Goal: Task Accomplishment & Management: Use online tool/utility

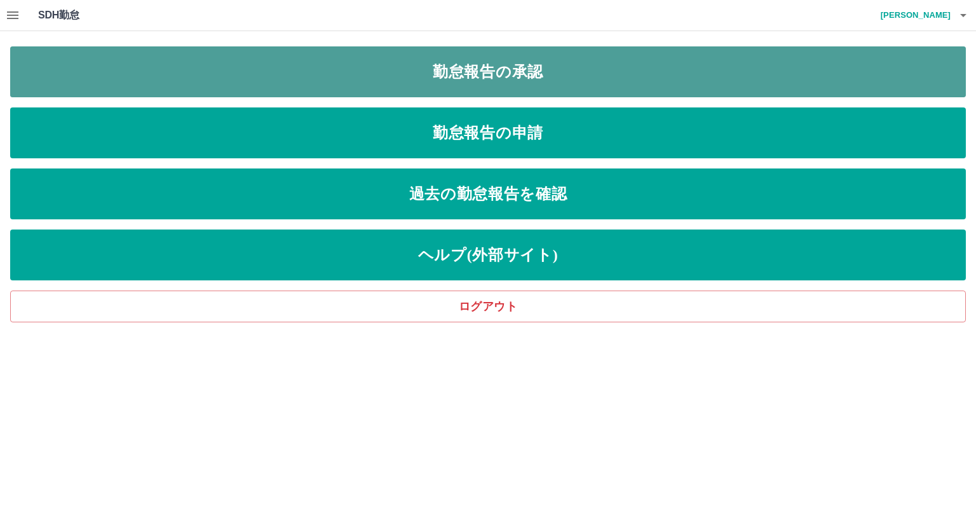
click at [285, 66] on link "勤怠報告の承認" at bounding box center [487, 71] width 955 height 51
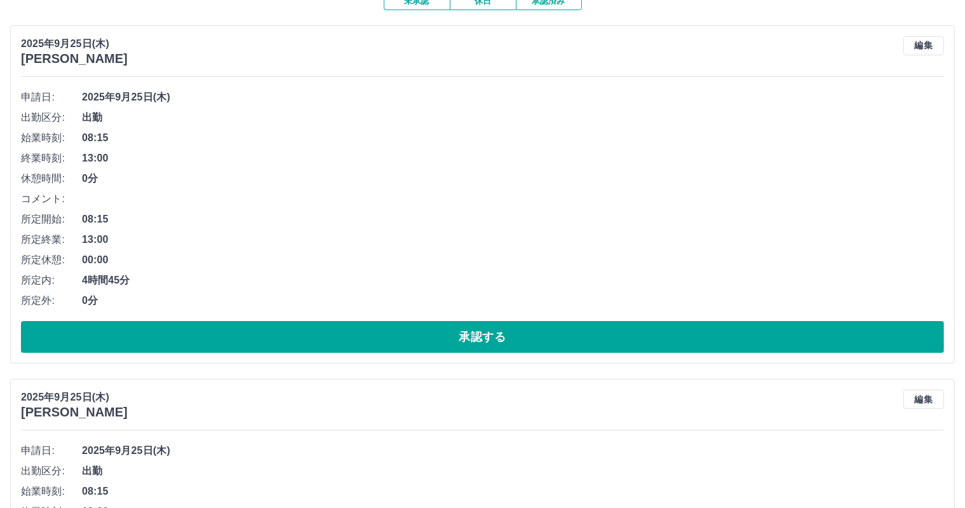
scroll to position [127, 0]
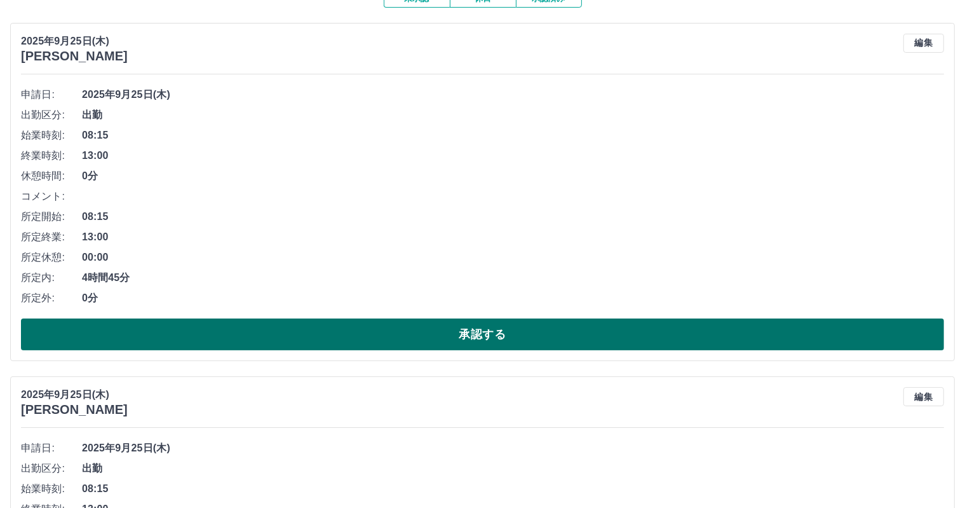
click at [356, 332] on button "承認する" at bounding box center [482, 334] width 923 height 32
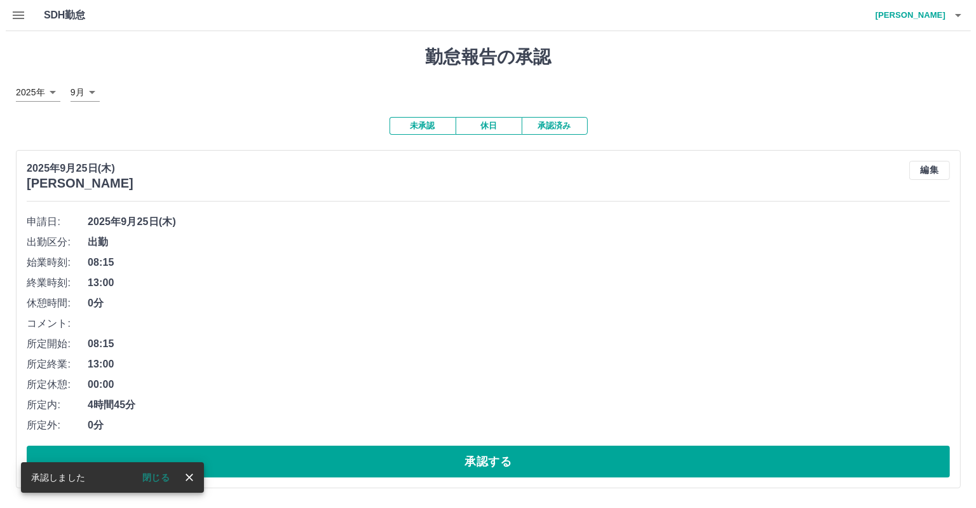
scroll to position [0, 0]
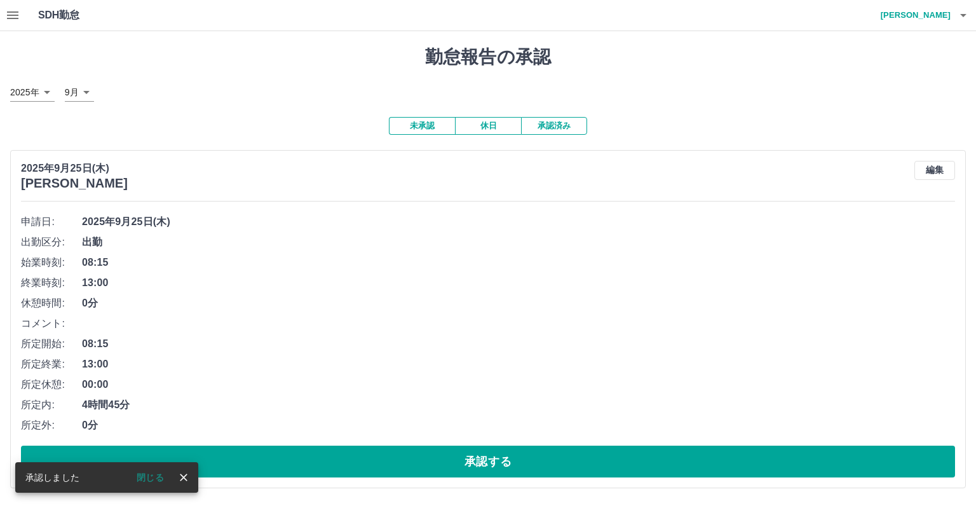
click at [375, 473] on button "承認する" at bounding box center [488, 461] width 934 height 32
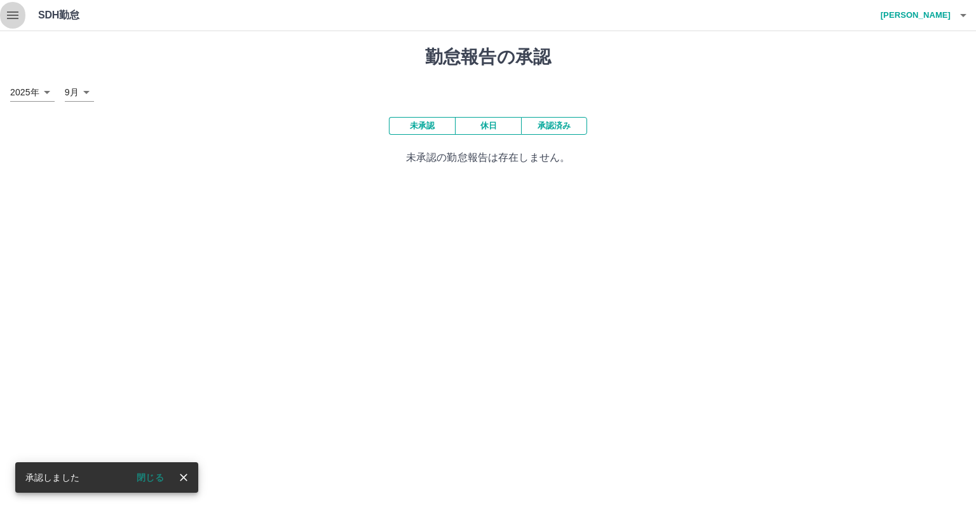
click at [21, 15] on button "button" at bounding box center [12, 15] width 25 height 30
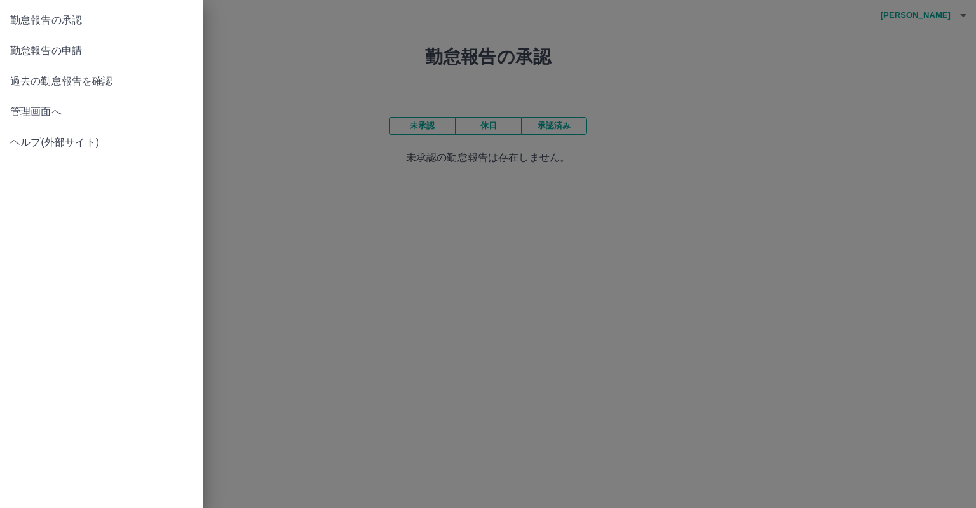
click at [98, 68] on link "過去の勤怠報告を確認" at bounding box center [101, 81] width 203 height 30
